Goal: Task Accomplishment & Management: Use online tool/utility

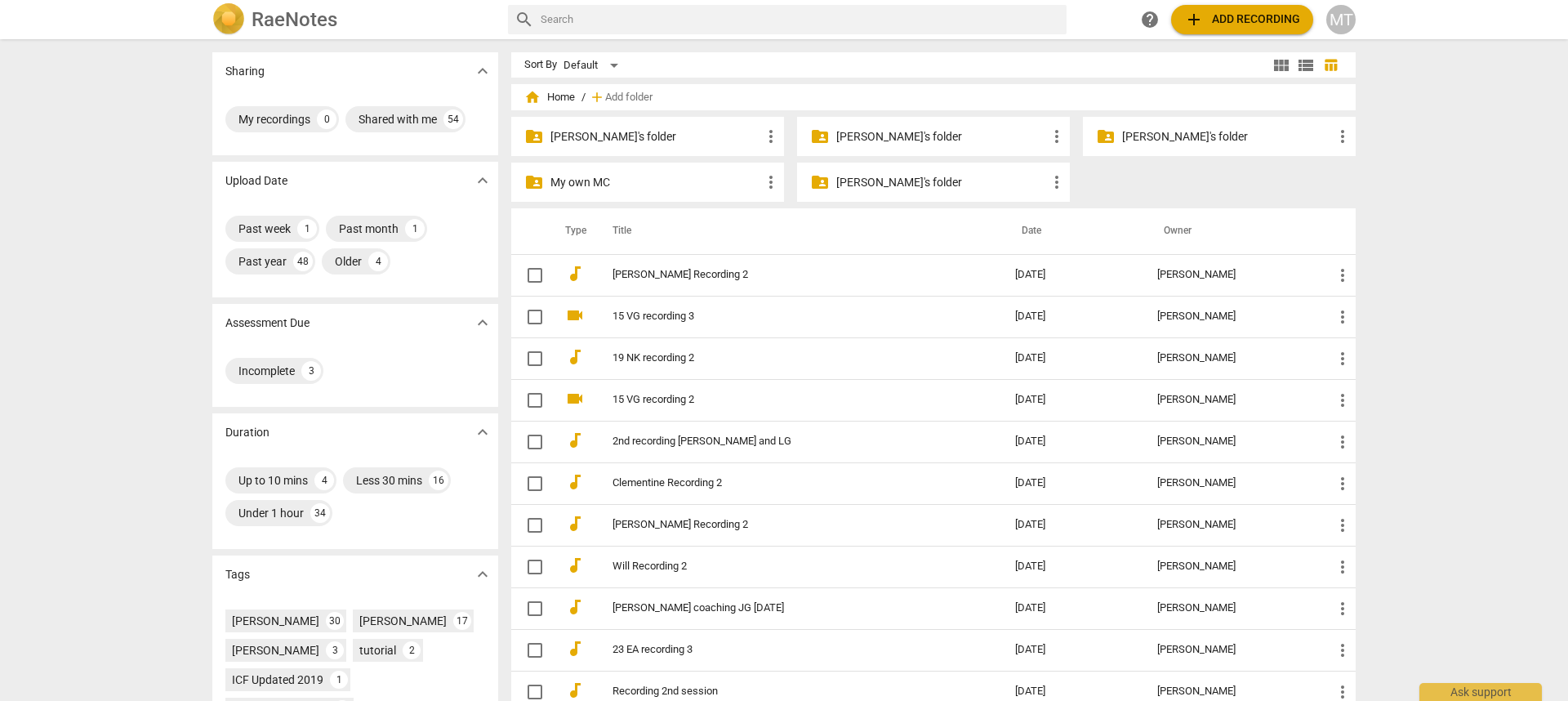
click at [1124, 137] on p "[PERSON_NAME]'s folder" at bounding box center [1227, 137] width 210 height 17
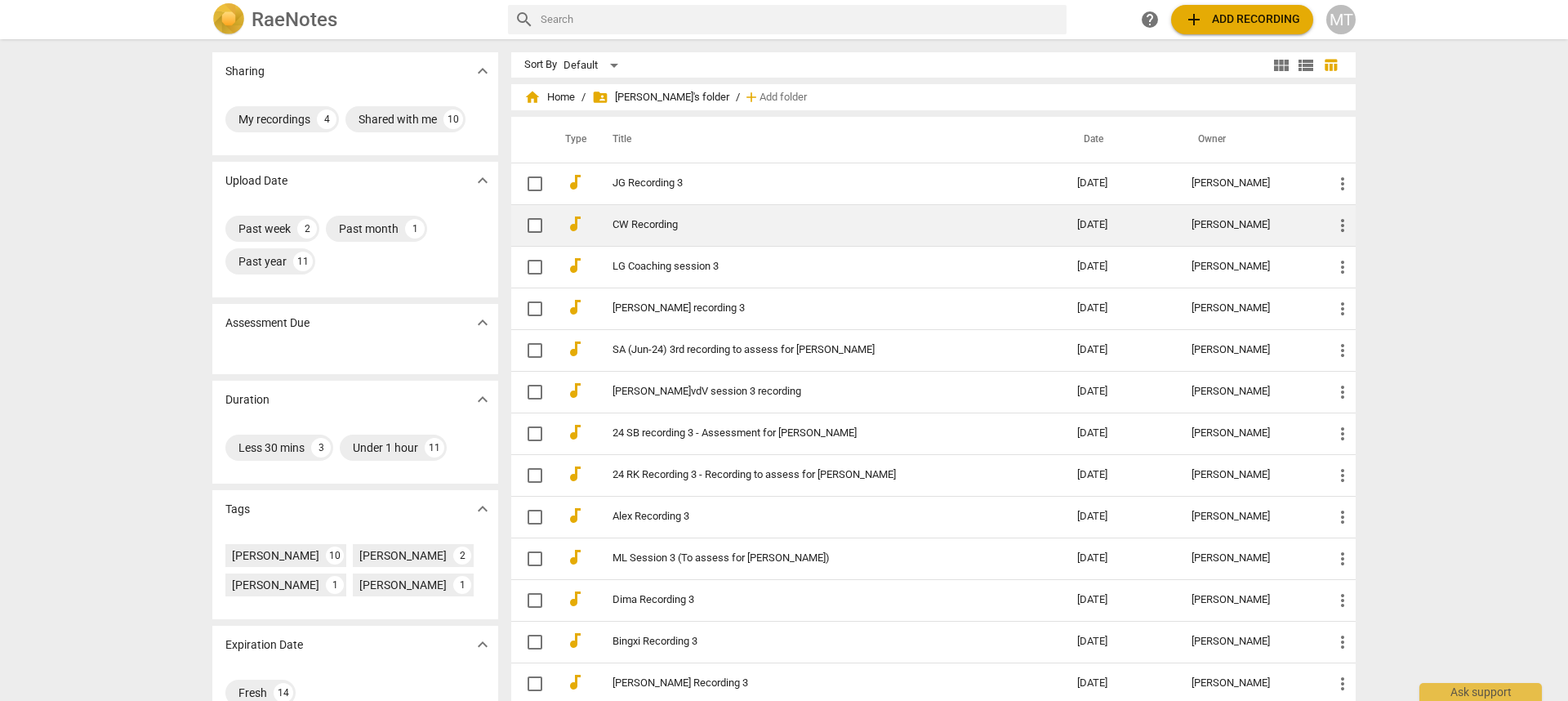
click at [705, 221] on link "CW Recording" at bounding box center [815, 225] width 406 height 12
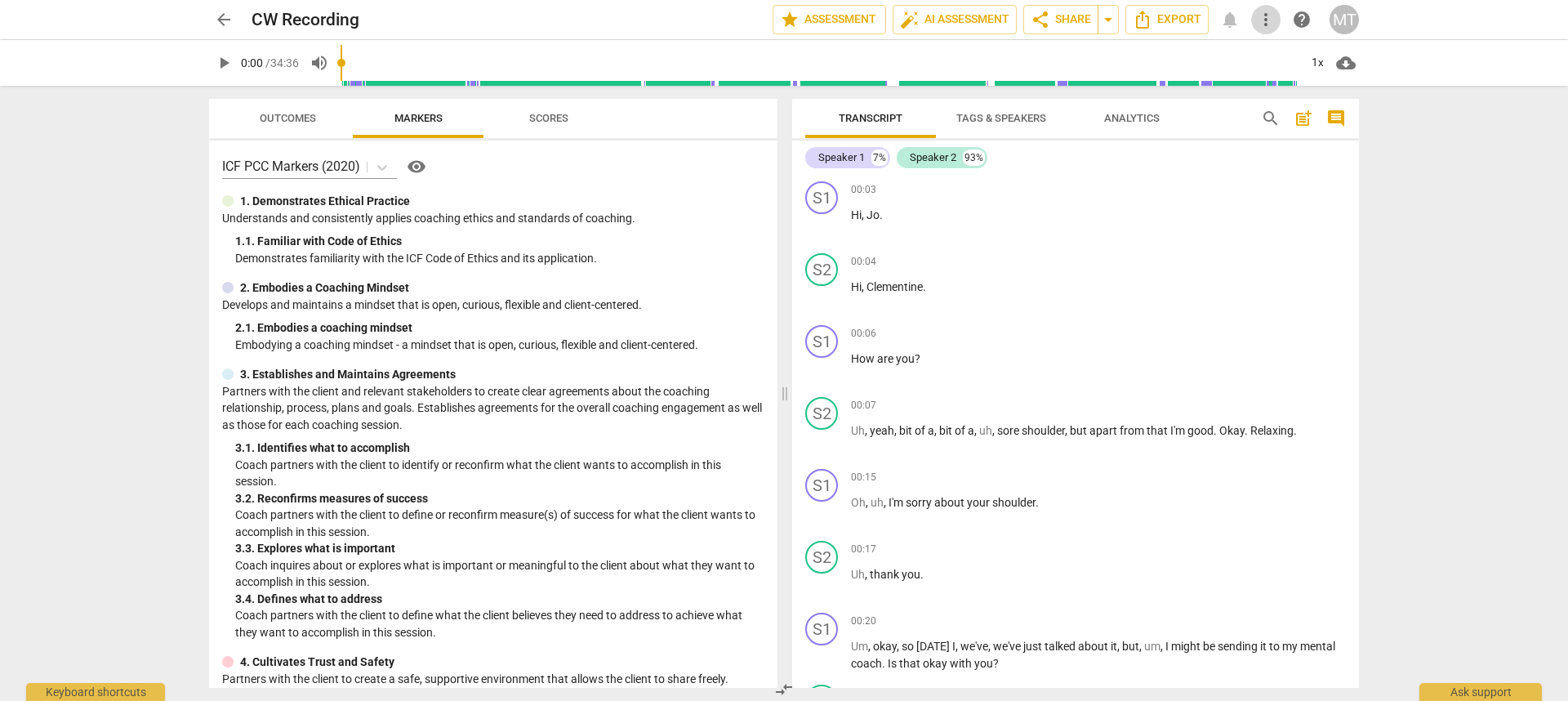
click at [1175, 24] on span "more_vert" at bounding box center [1265, 20] width 20 height 20
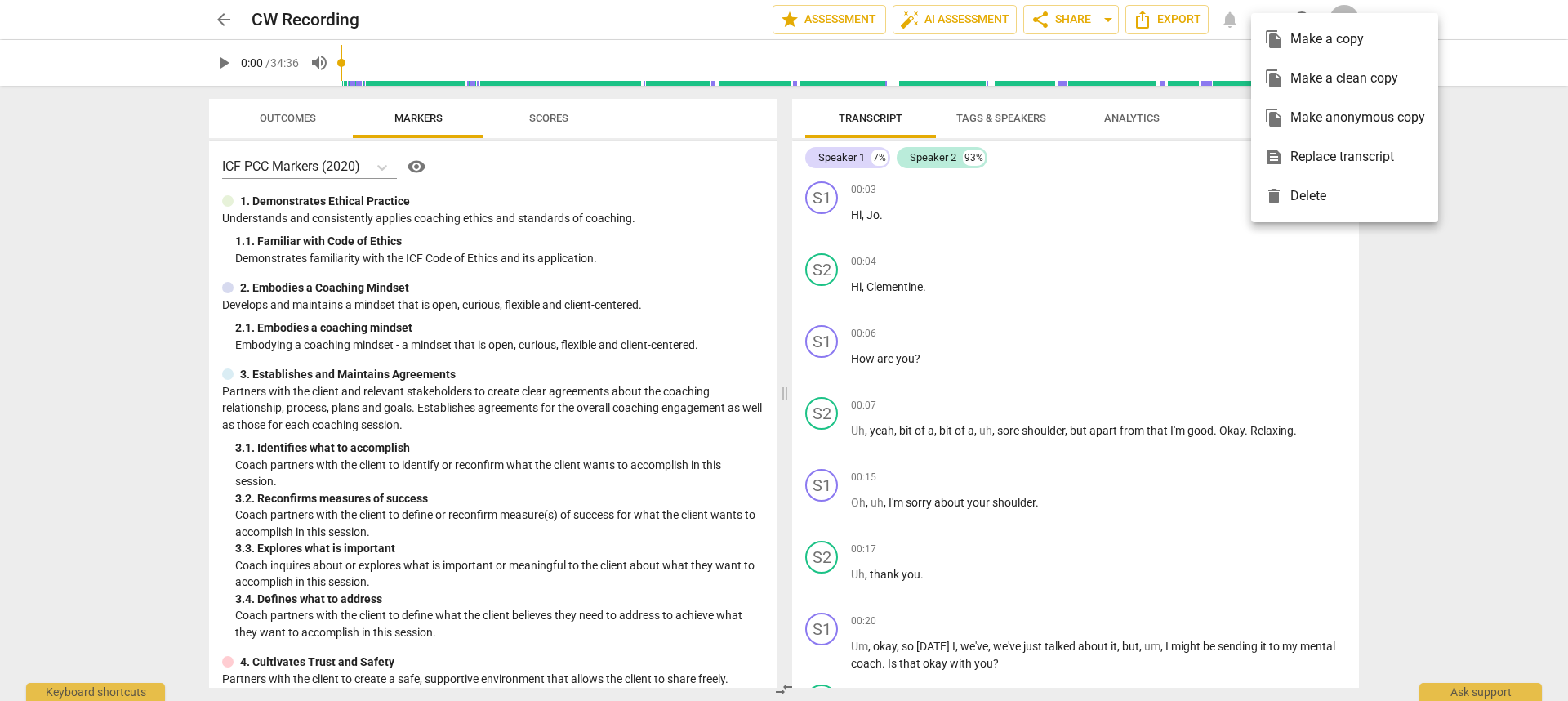
click at [1175, 83] on div "file_copy Make a clean copy" at bounding box center [1344, 78] width 161 height 39
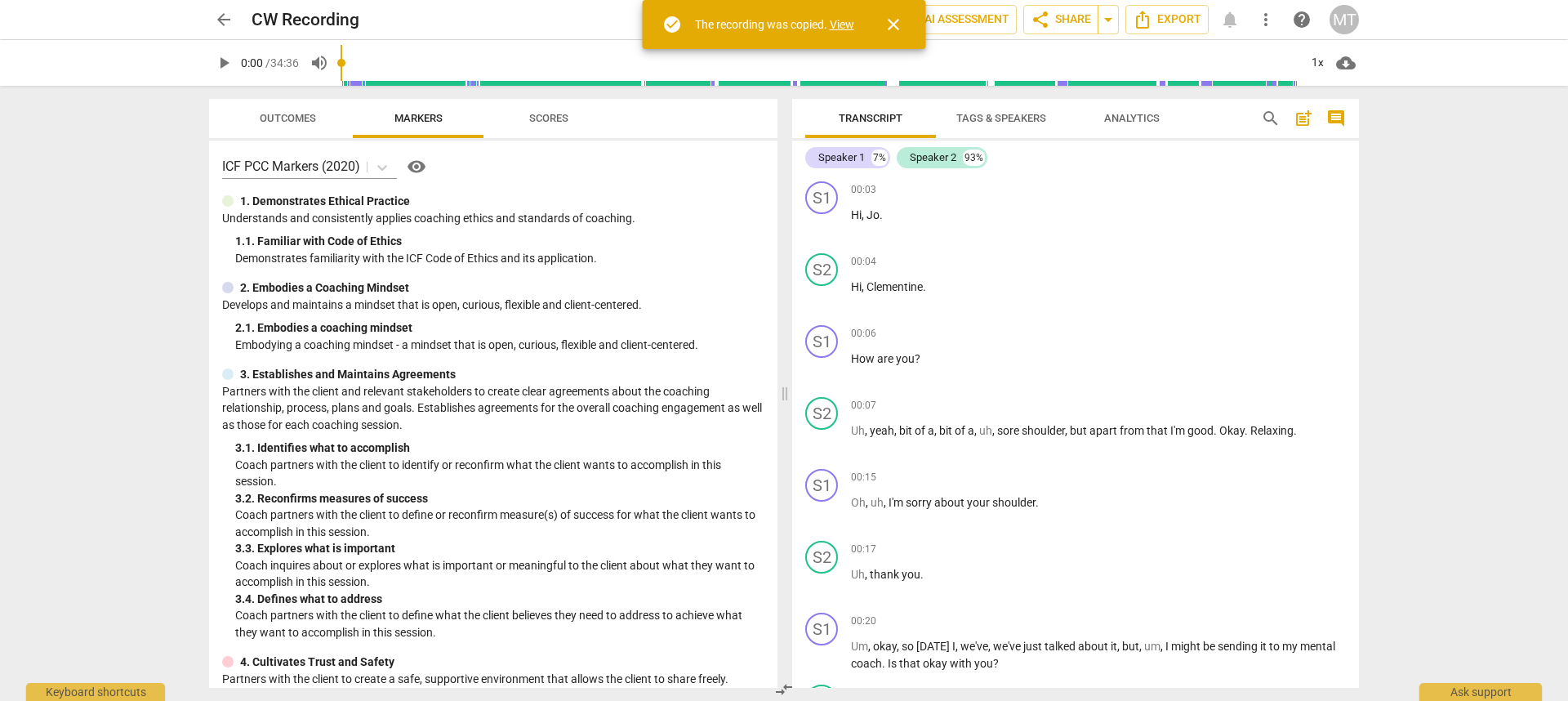
click at [851, 24] on link "View" at bounding box center [842, 24] width 25 height 13
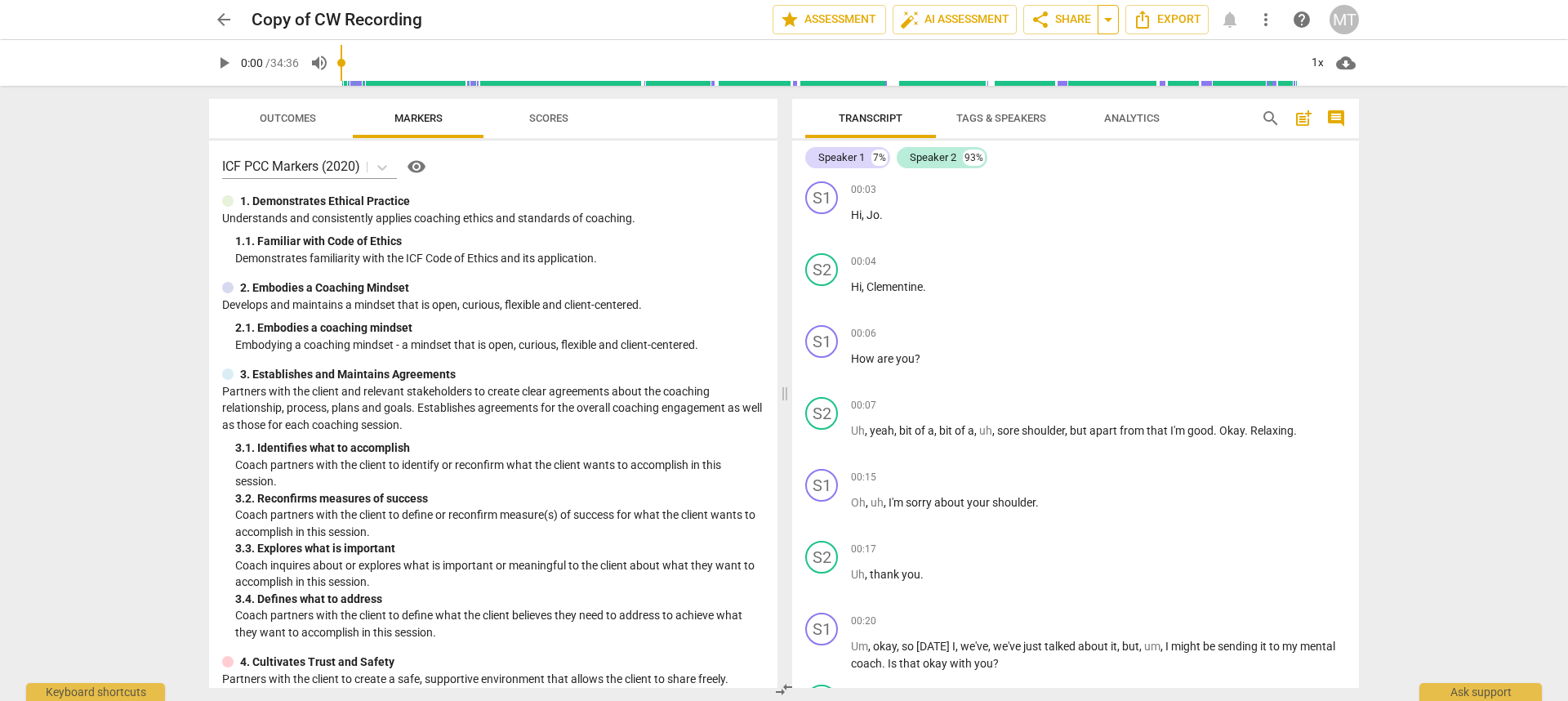
click at [1105, 32] on button "arrow_drop_down" at bounding box center [1107, 20] width 21 height 30
click at [1049, 54] on span "Available only to you" at bounding box center [1037, 48] width 93 height 14
click at [1069, 11] on span "share Share" at bounding box center [1061, 20] width 60 height 20
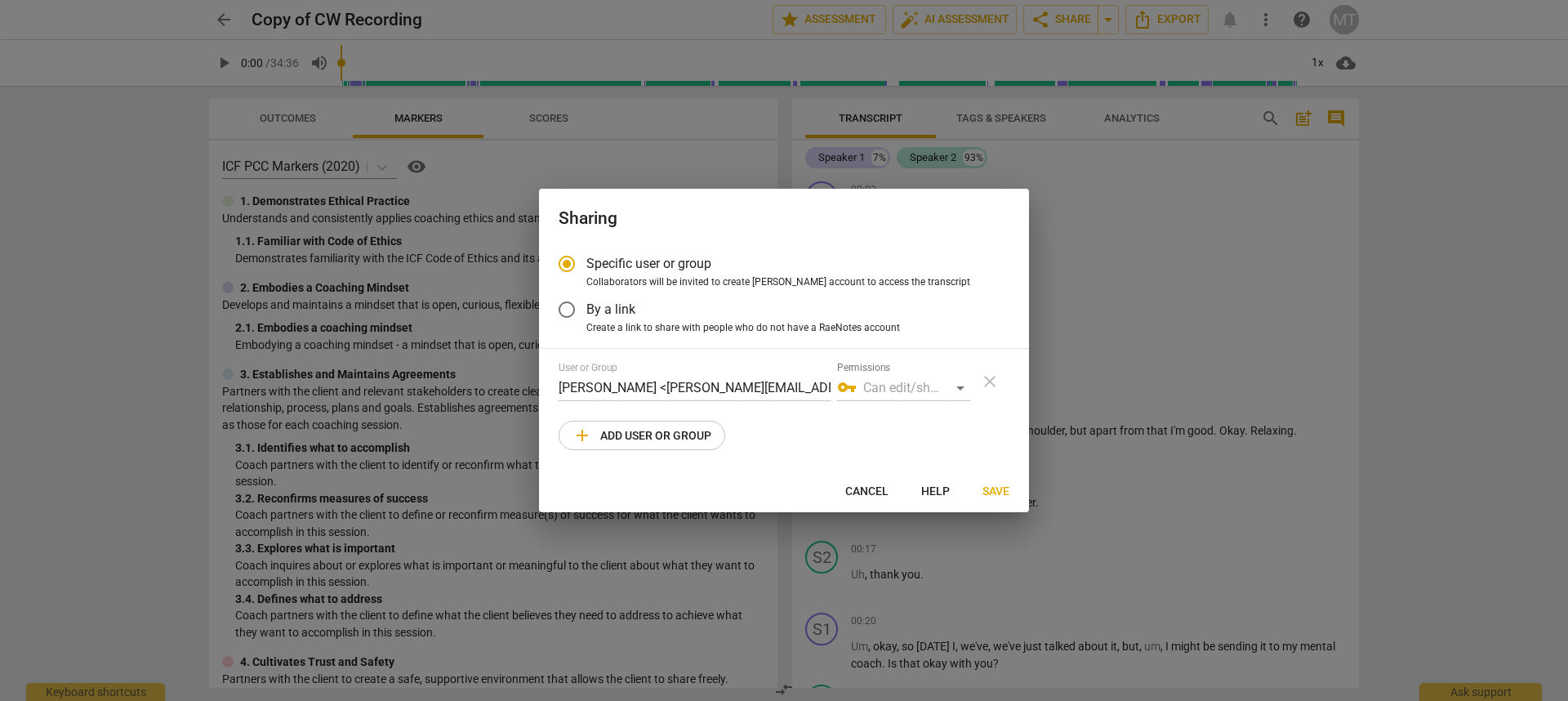
click at [671, 440] on span "add Add user or group" at bounding box center [641, 435] width 139 height 20
radio input "false"
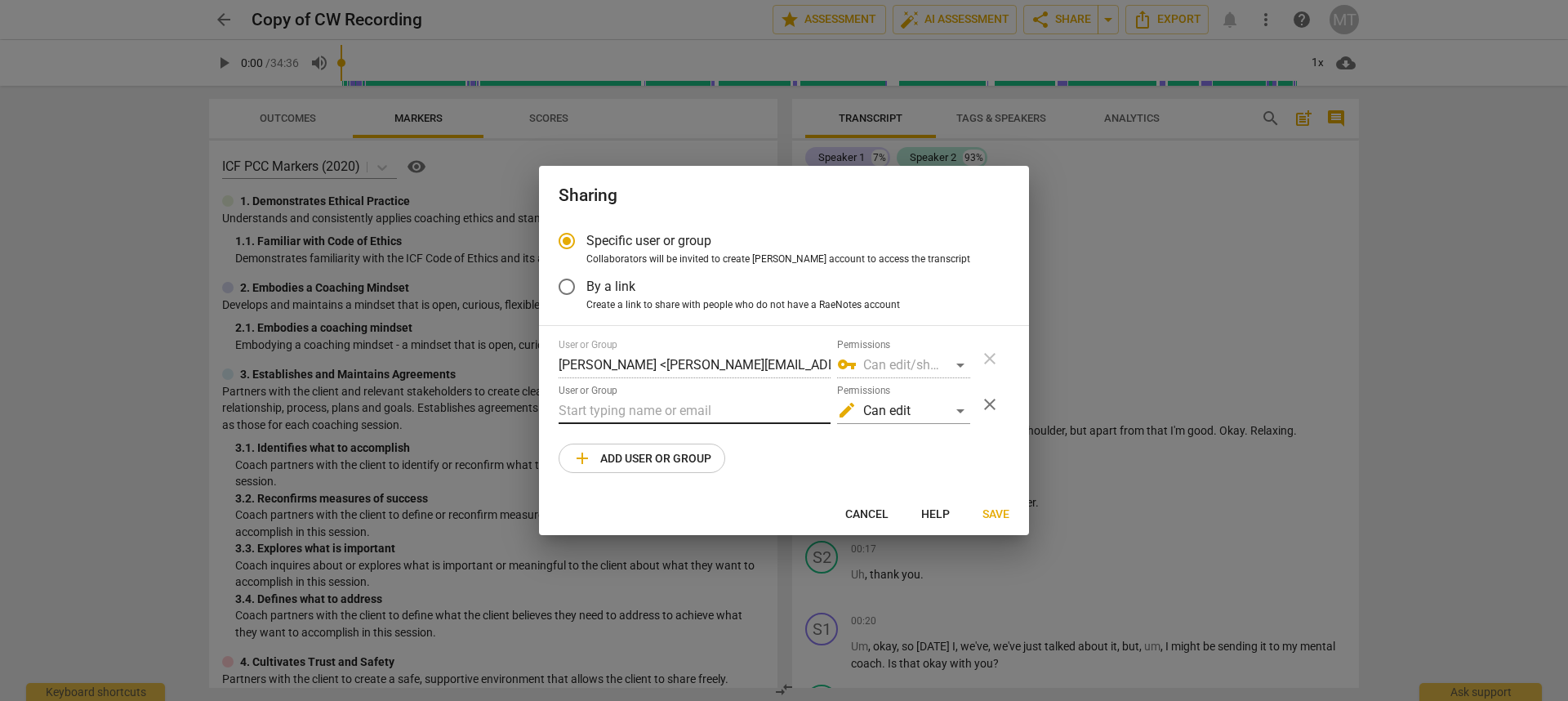
click at [687, 404] on input "text" at bounding box center [694, 411] width 272 height 26
type input "karen@coachingstudies.org"
click at [876, 516] on span "Cancel" at bounding box center [867, 514] width 43 height 16
radio input "false"
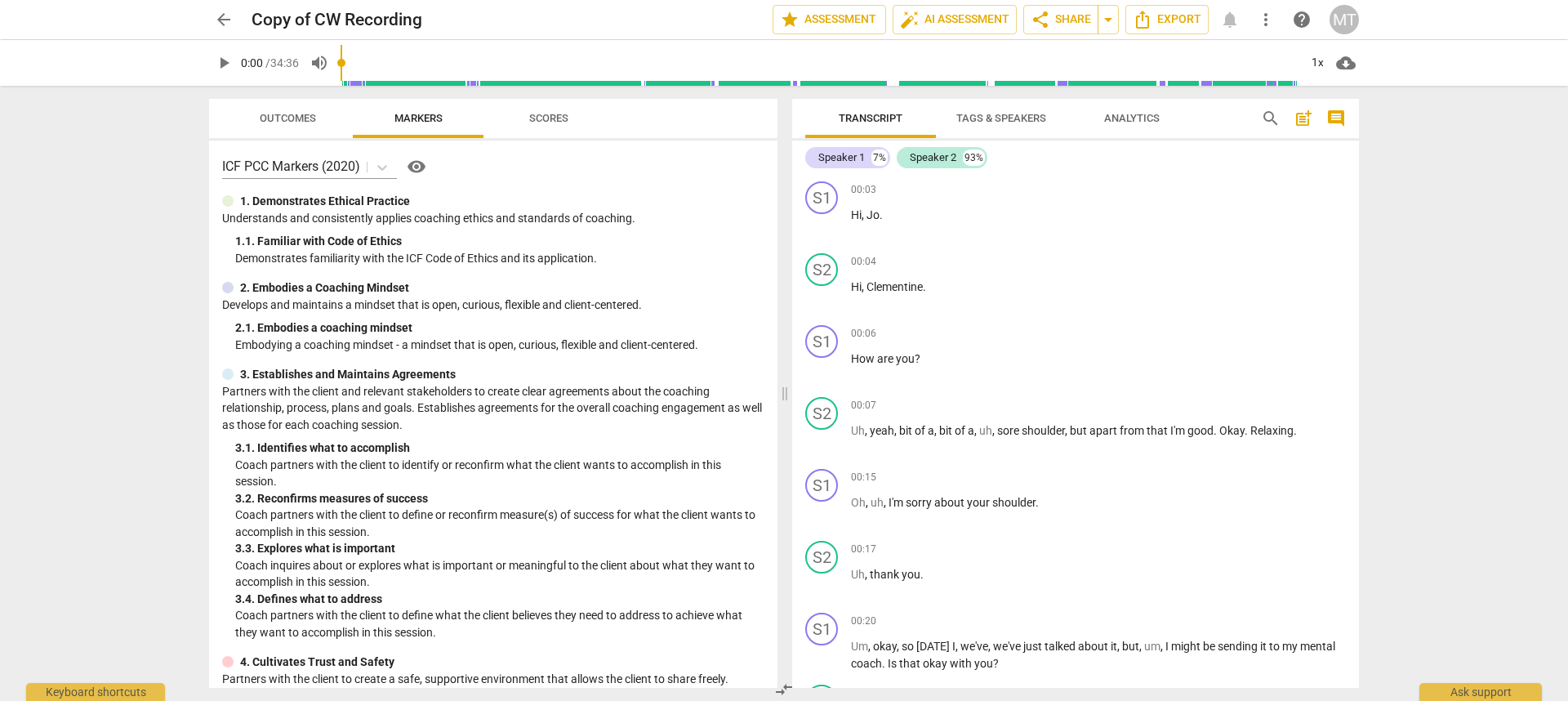
click at [1175, 20] on span "more_vert" at bounding box center [1265, 20] width 20 height 20
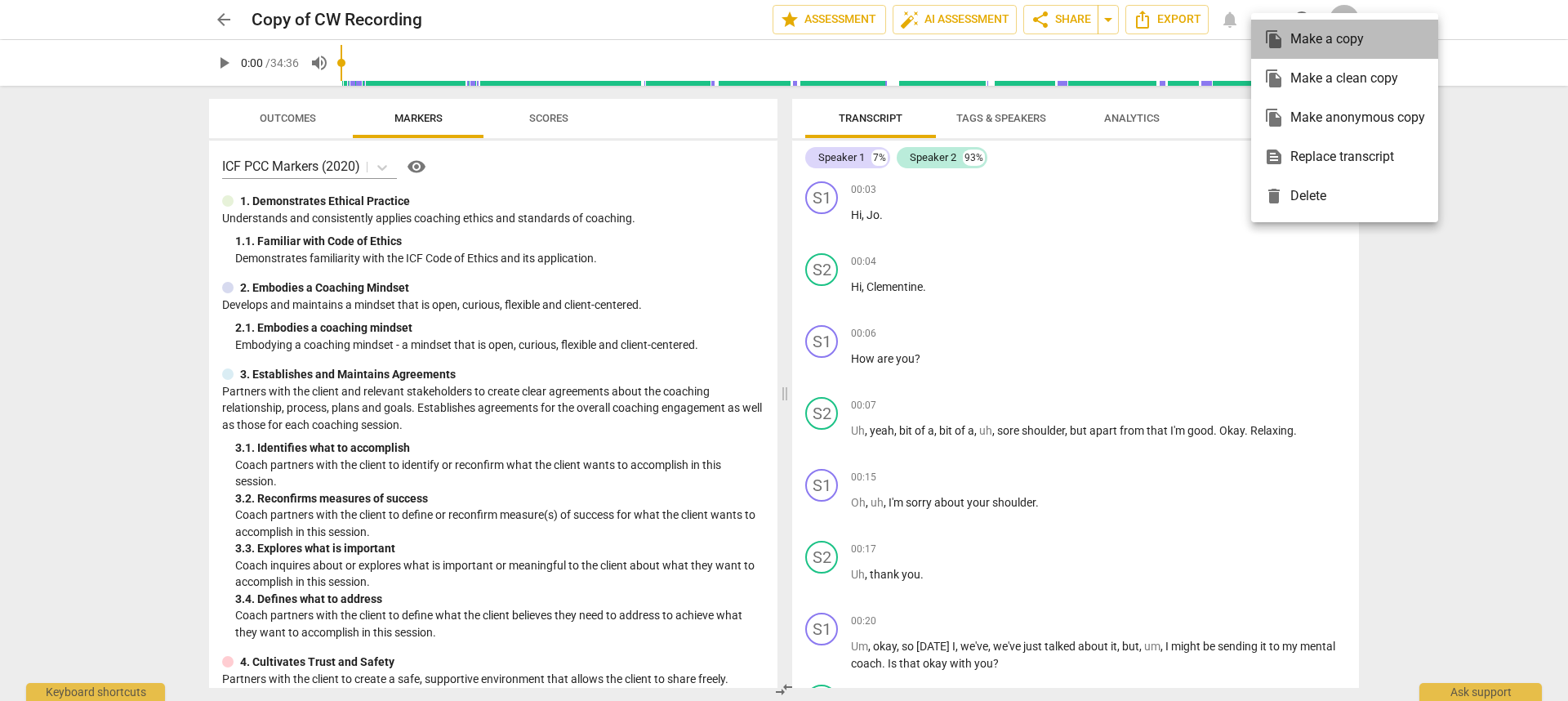
click at [1175, 20] on div "file_copy Make a copy" at bounding box center [1344, 39] width 161 height 39
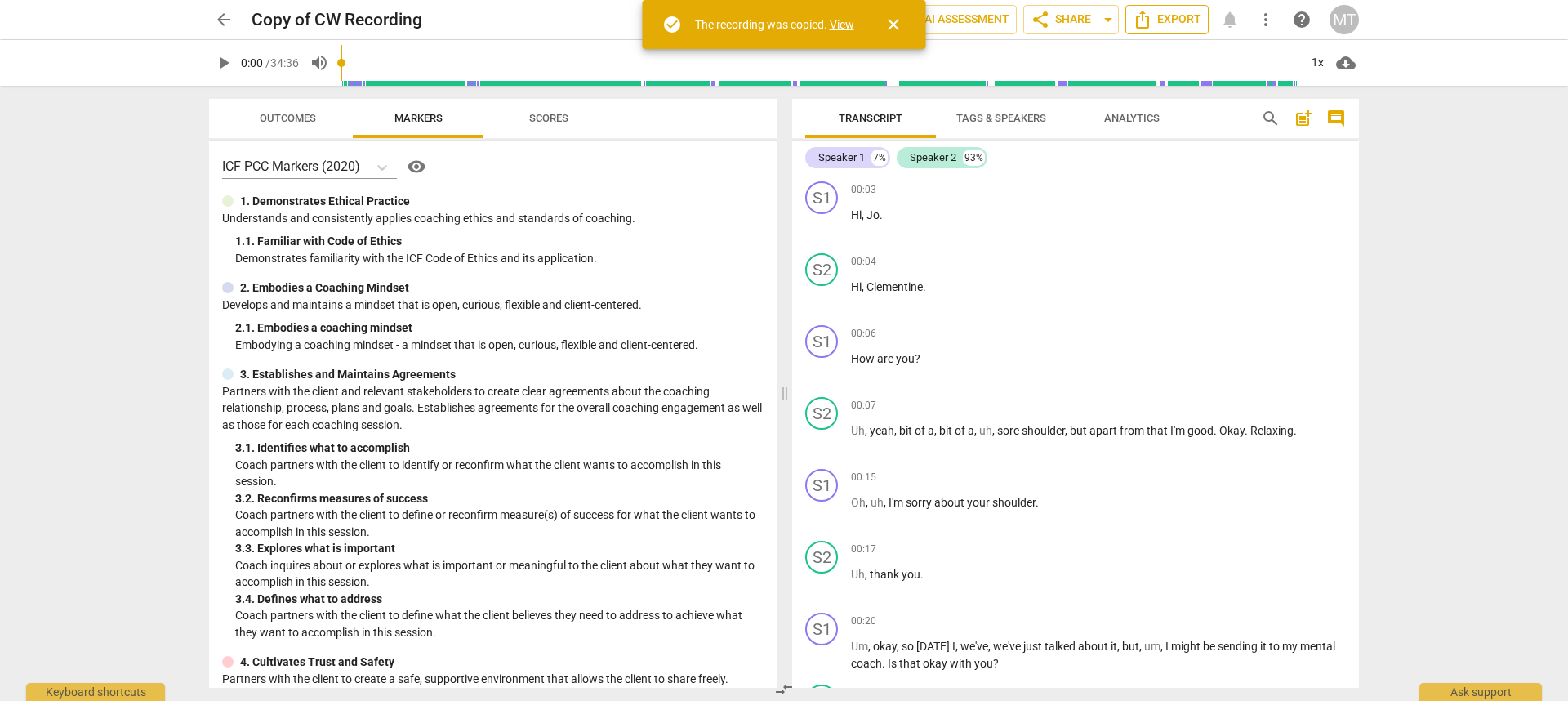
click at [1175, 26] on span "Export" at bounding box center [1166, 20] width 69 height 20
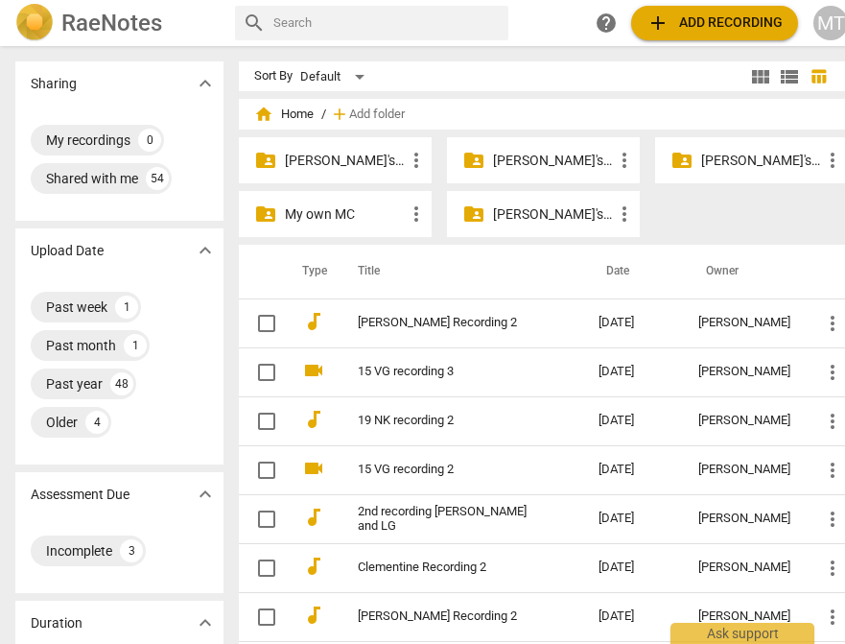
click at [700, 22] on span "add Add recording" at bounding box center [715, 23] width 136 height 23
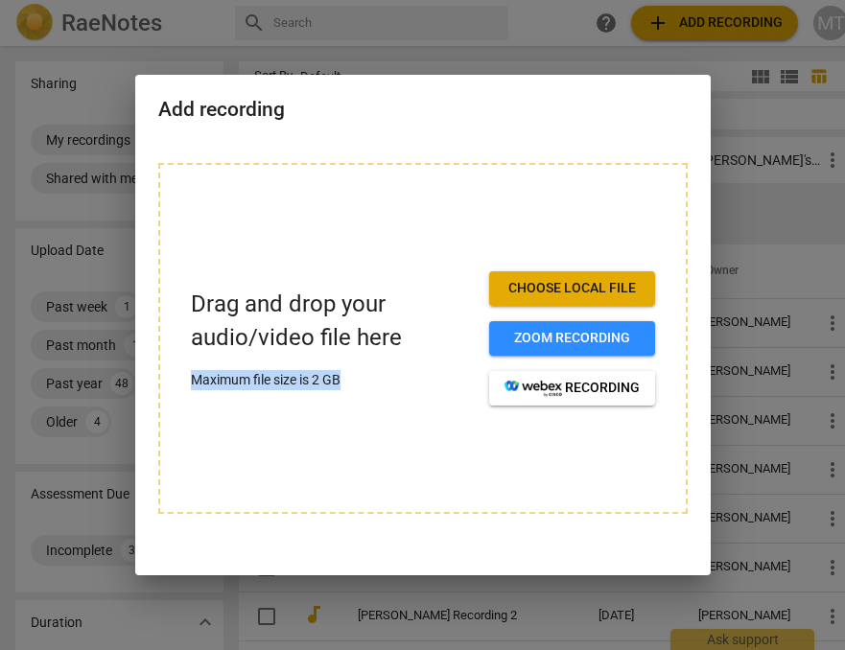
drag, startPoint x: 356, startPoint y: 378, endPoint x: 179, endPoint y: 385, distance: 176.6
click at [179, 385] on div "Drag and drop your audio/video file here Maximum file size is 2 GB Choose local…" at bounding box center [422, 338] width 529 height 351
